Goal: Task Accomplishment & Management: Complete application form

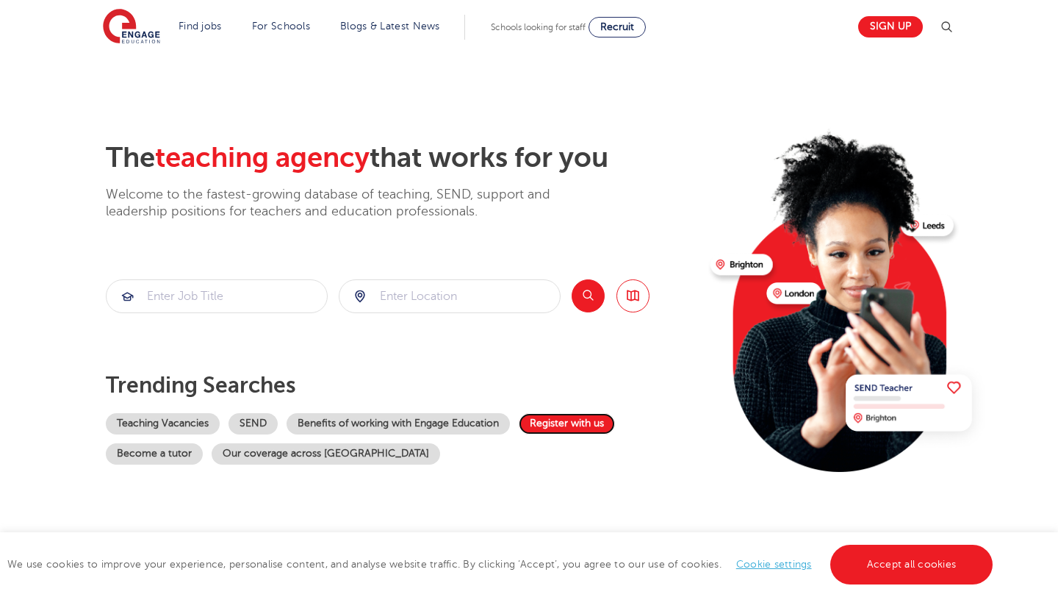
click at [580, 423] on link "Register with us" at bounding box center [567, 423] width 96 height 21
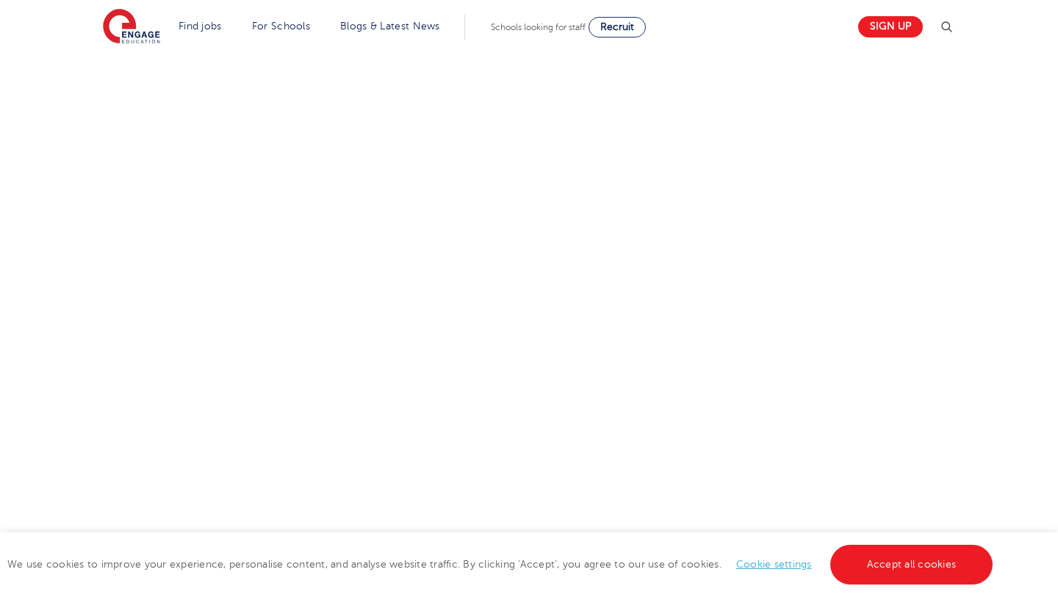
scroll to position [715, 0]
click at [824, 223] on div "Let us know more about you!" at bounding box center [529, 178] width 891 height 780
click at [711, 126] on div "Let us know more about you!" at bounding box center [529, 284] width 891 height 664
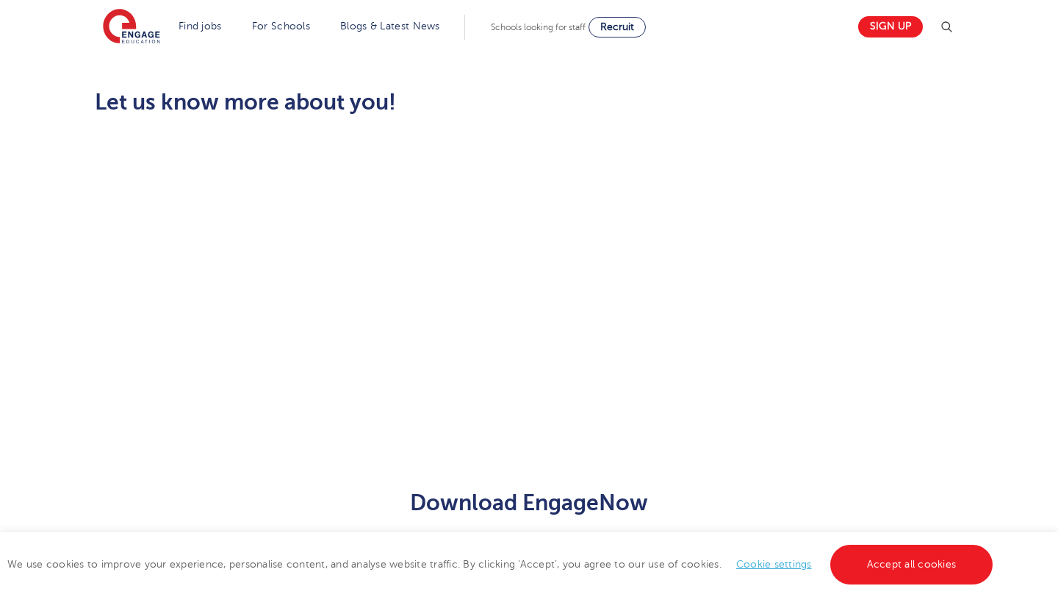
scroll to position [414, 0]
